Goal: Task Accomplishment & Management: Manage account settings

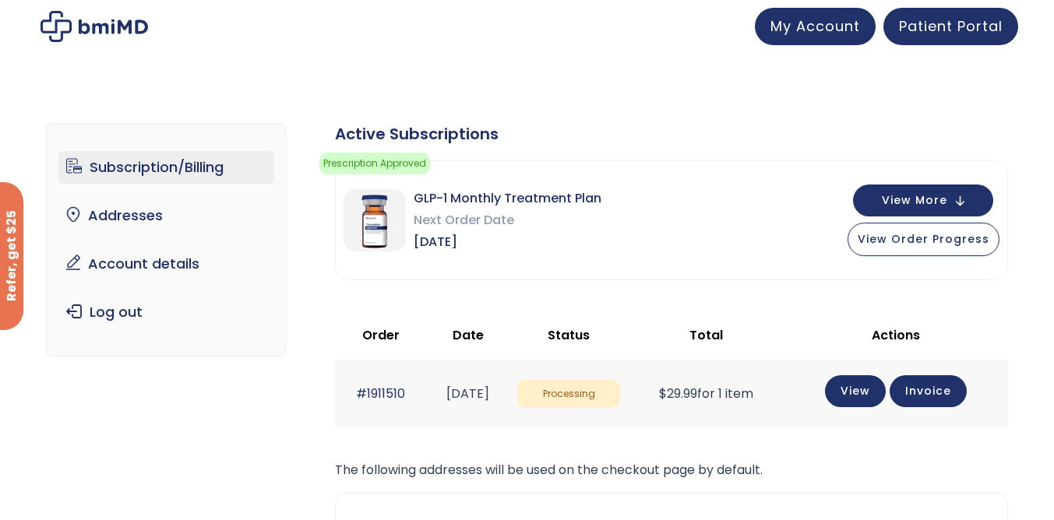
click at [179, 163] on link "Subscription/Billing" at bounding box center [166, 167] width 216 height 33
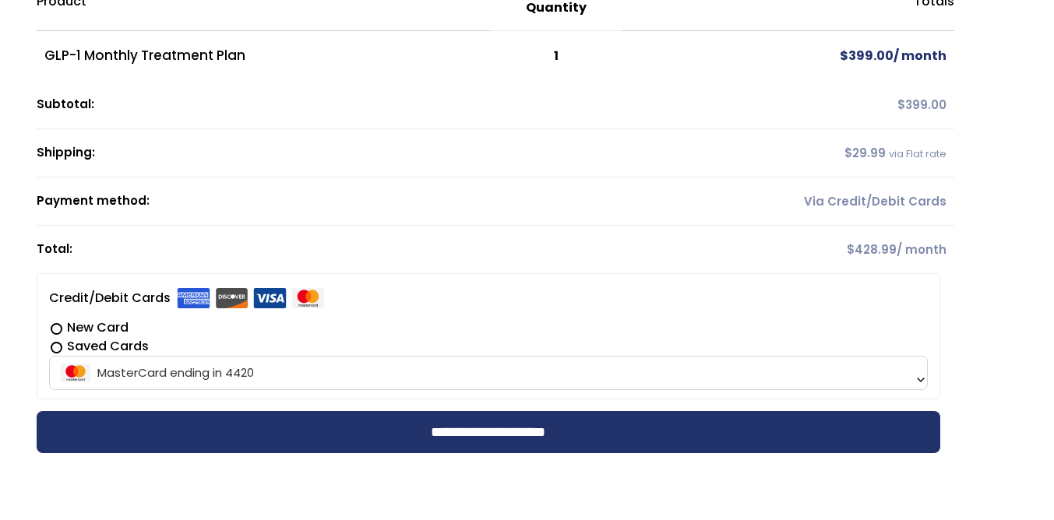
scroll to position [156, 0]
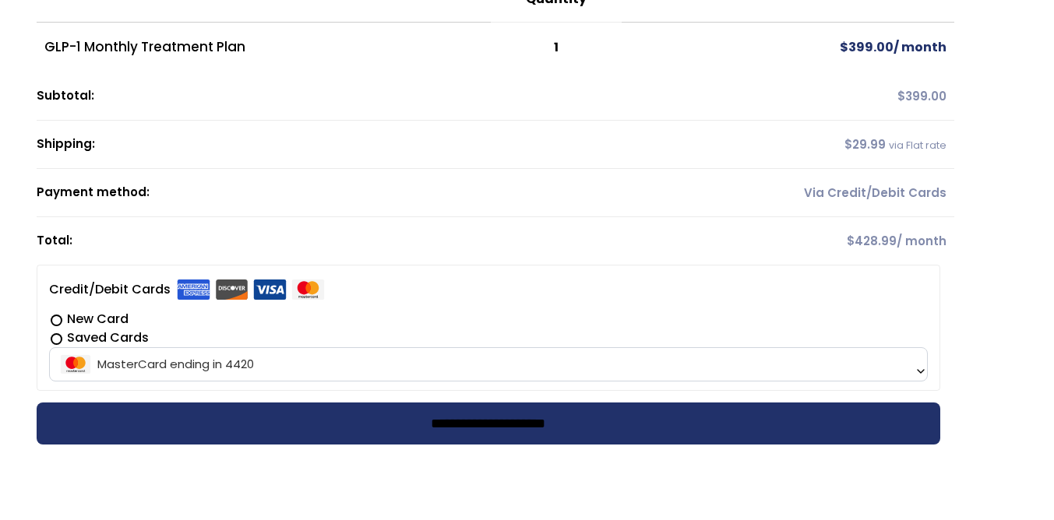
click at [340, 425] on input "**********" at bounding box center [488, 424] width 903 height 42
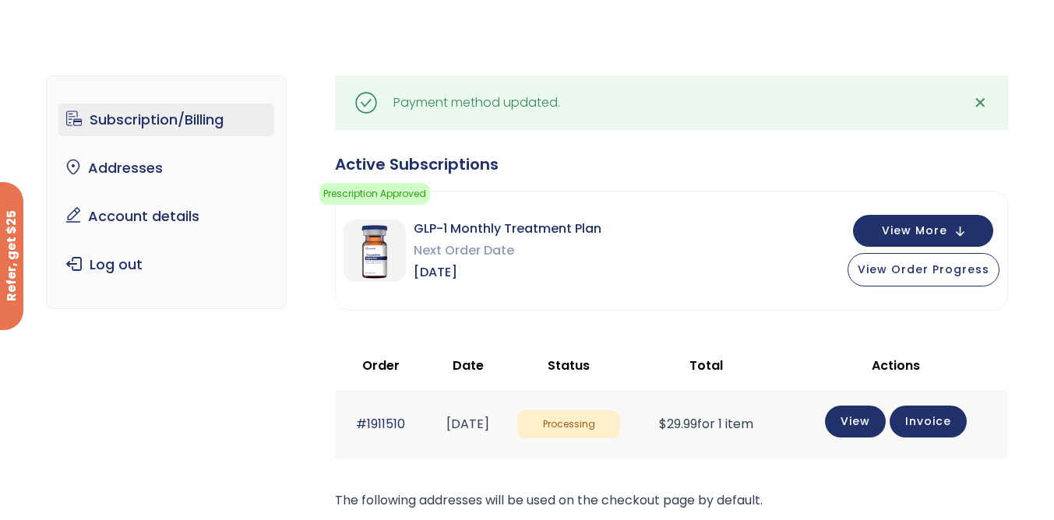
scroll to position [50, 0]
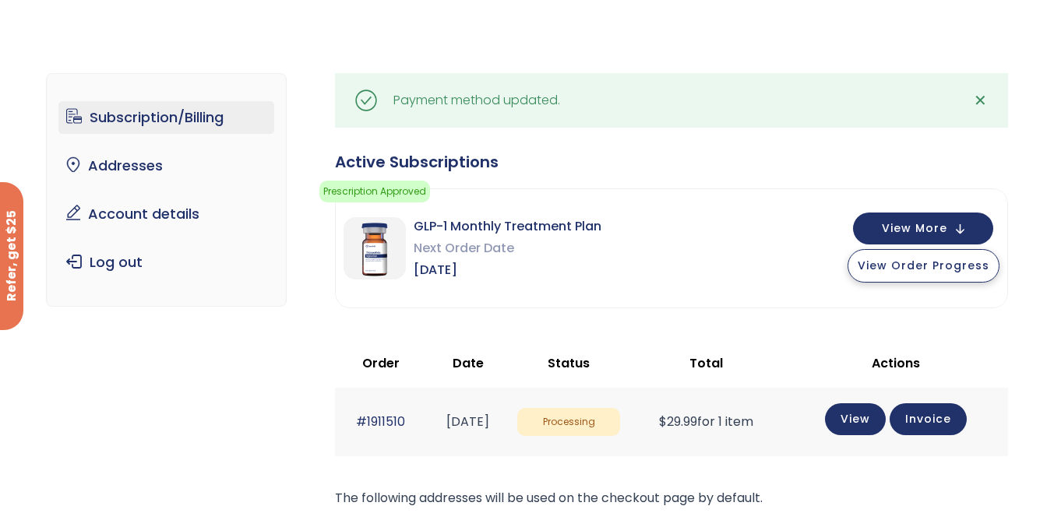
click at [914, 268] on span "View Order Progress" at bounding box center [923, 266] width 132 height 16
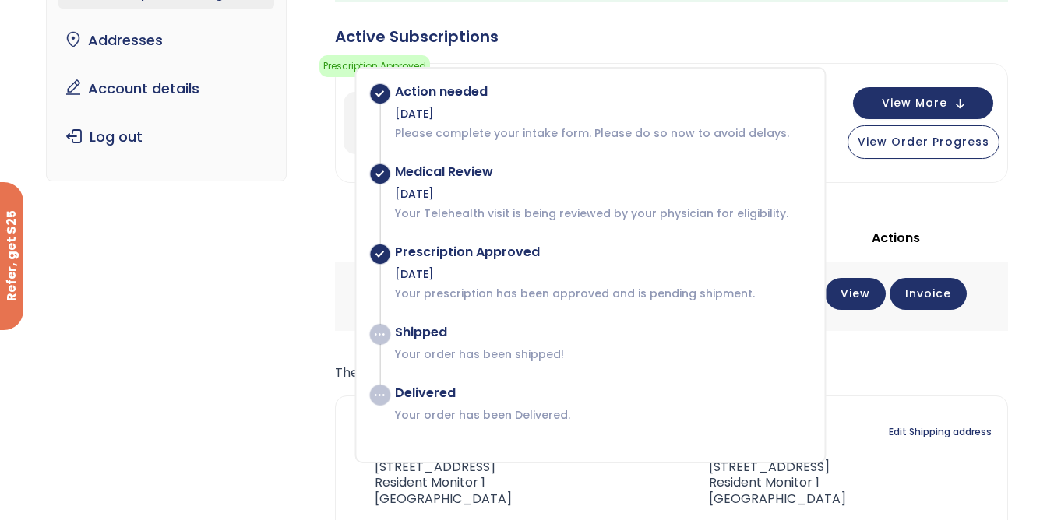
scroll to position [177, 0]
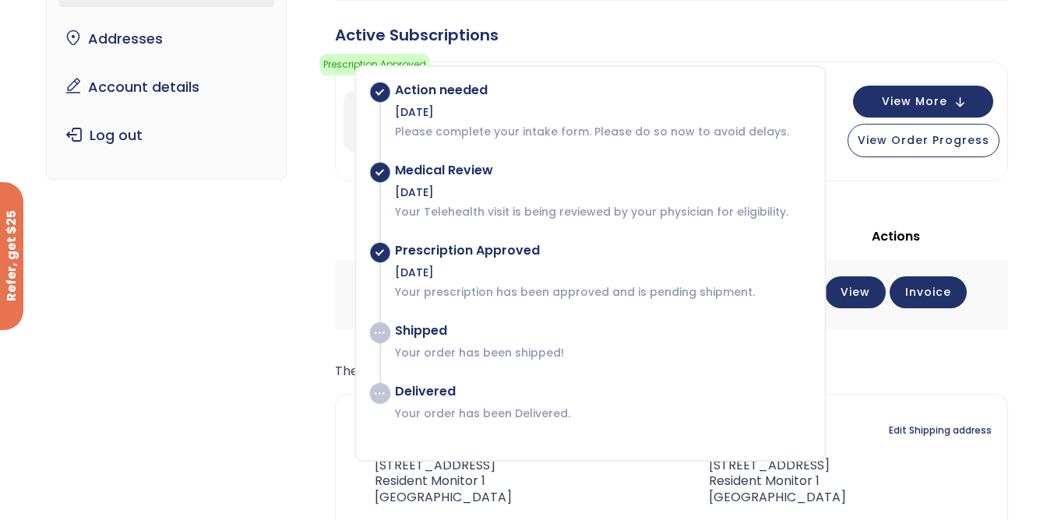
click at [1022, 230] on div "Subscription/Billing bmiRewards Addresses Account details Submit a Review Log o…" at bounding box center [527, 286] width 1054 height 742
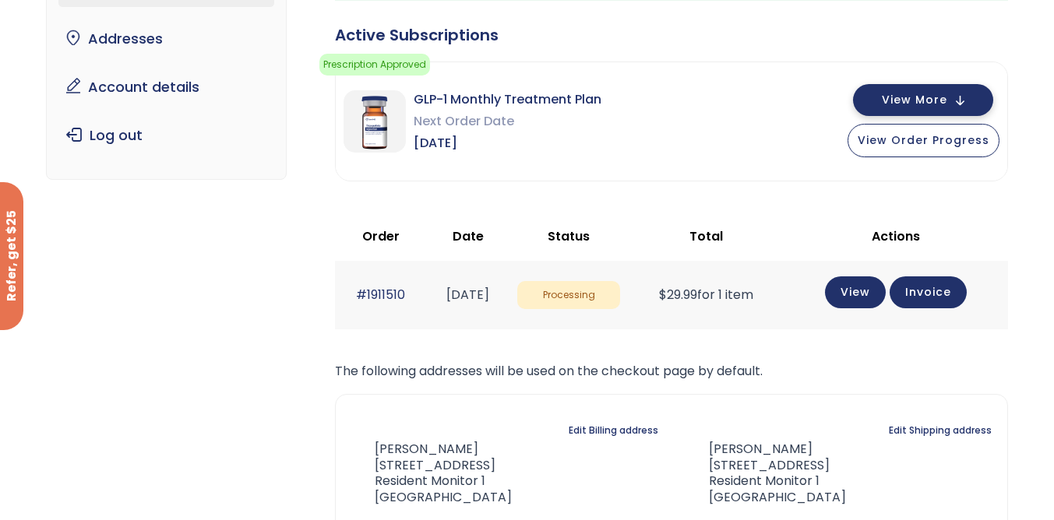
click at [932, 97] on span "View More" at bounding box center [913, 100] width 65 height 10
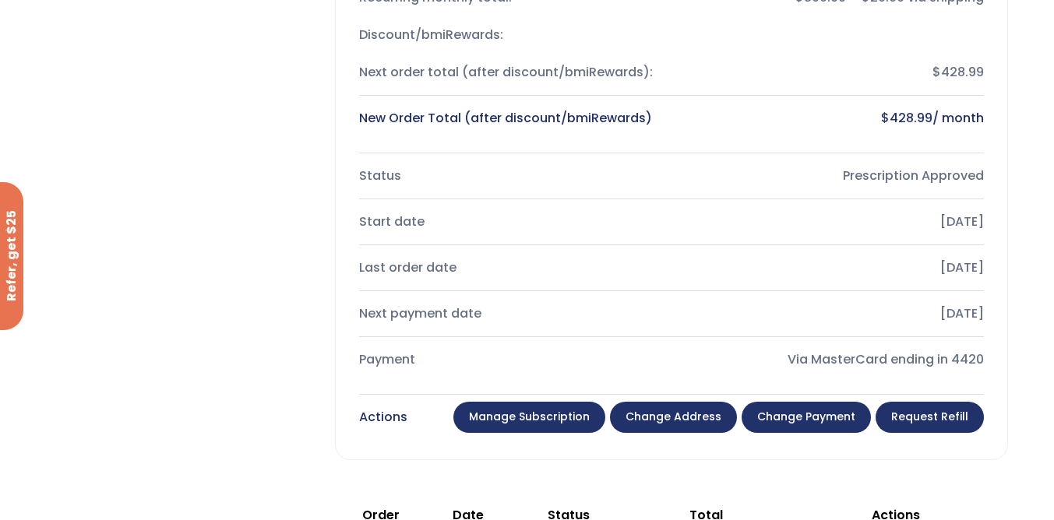
scroll to position [449, 0]
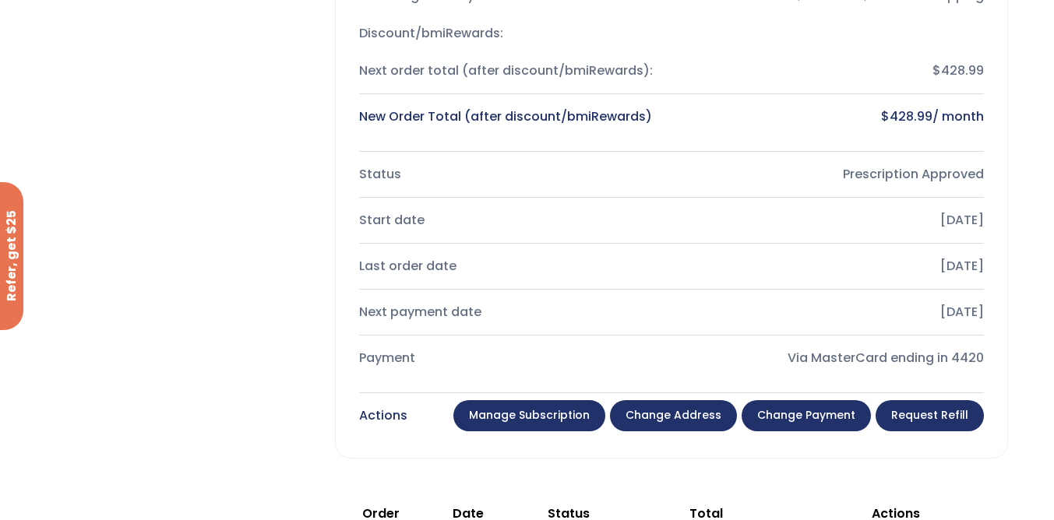
click at [513, 414] on link "Manage Subscription" at bounding box center [529, 415] width 152 height 31
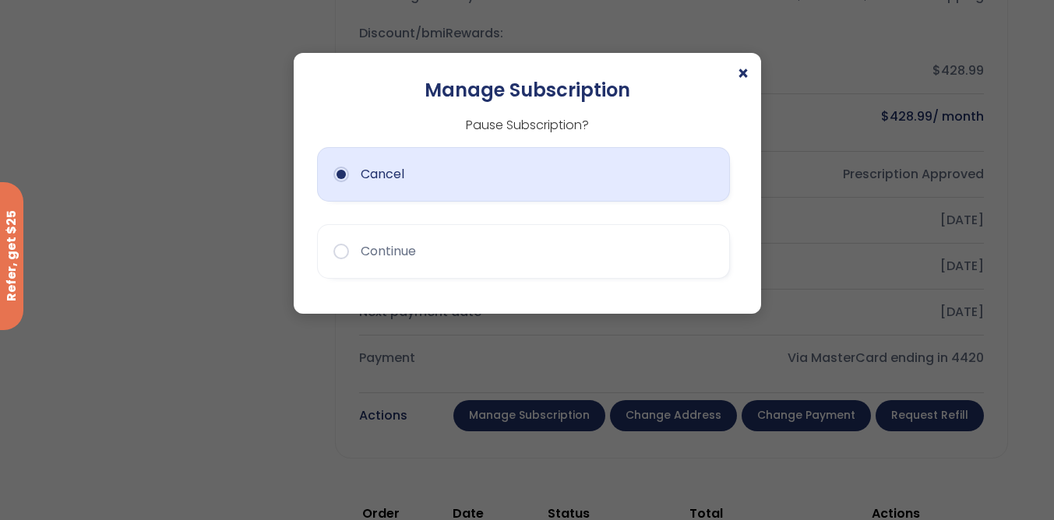
click at [339, 172] on button "Cancel" at bounding box center [523, 174] width 413 height 55
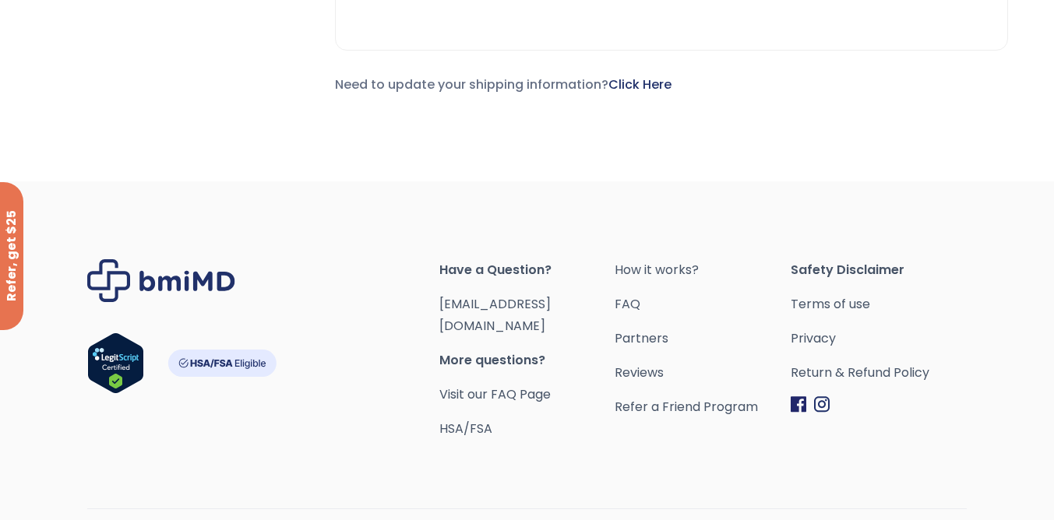
scroll to position [1230, 0]
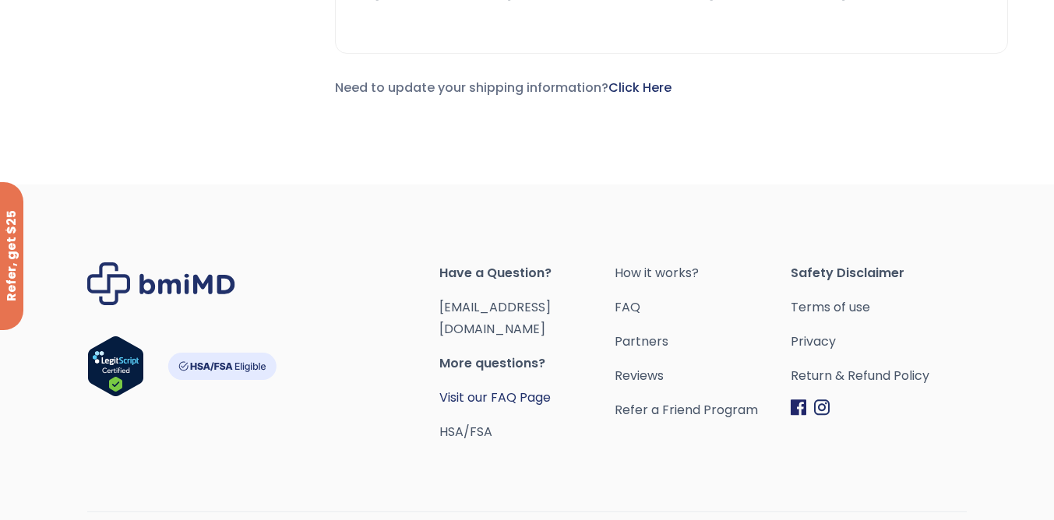
click at [522, 389] on link "Visit our FAQ Page" at bounding box center [494, 398] width 111 height 18
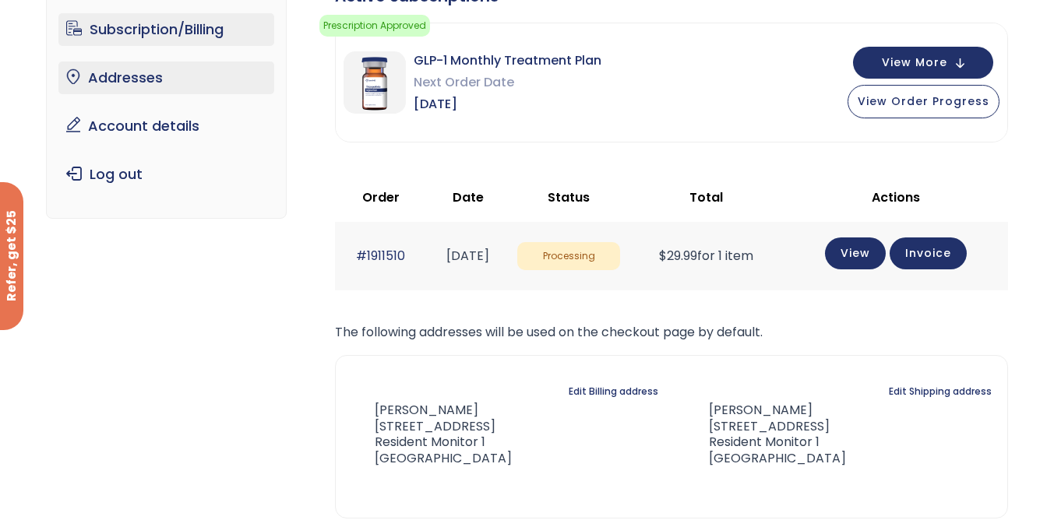
scroll to position [109, 0]
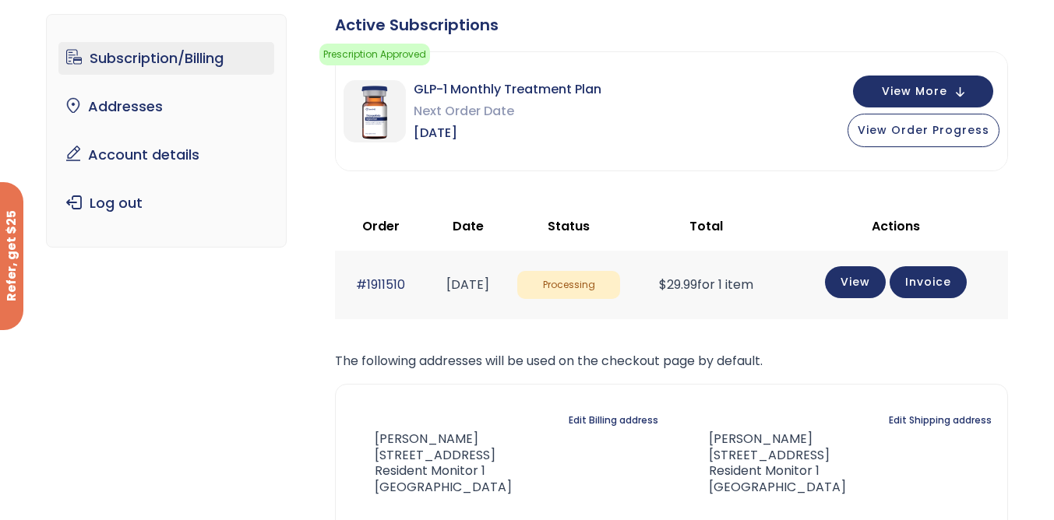
click at [215, 61] on link "Subscription/Billing" at bounding box center [166, 58] width 216 height 33
